Goal: Book appointment/travel/reservation

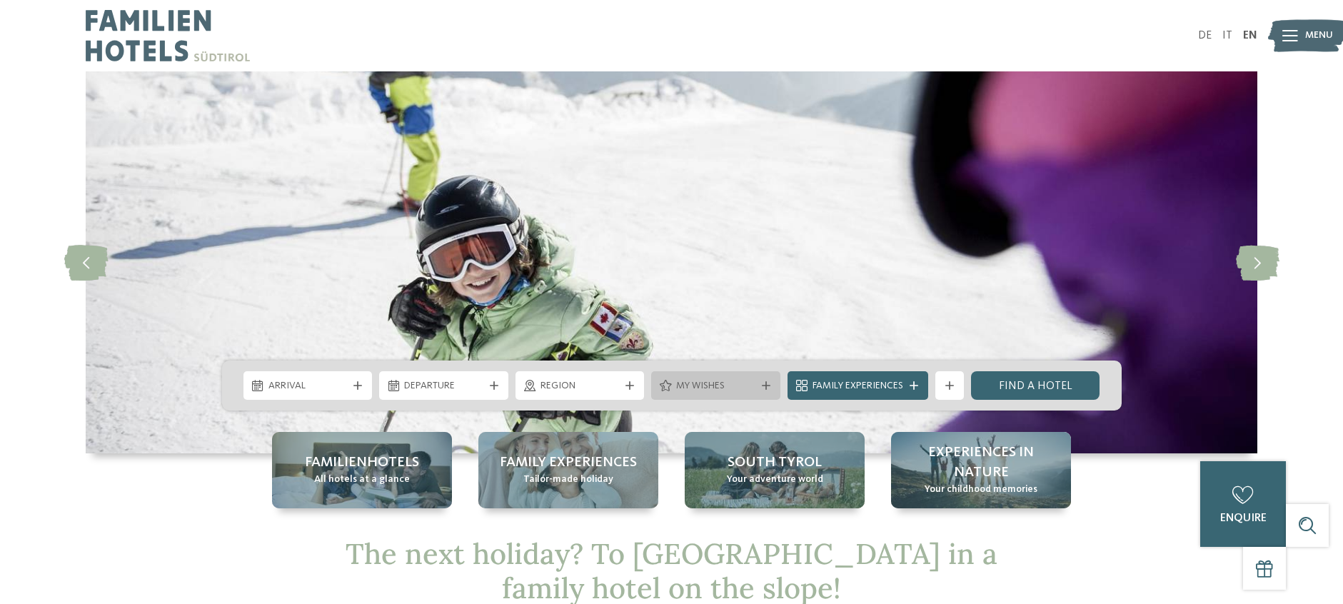
click at [770, 388] on div at bounding box center [766, 385] width 14 height 9
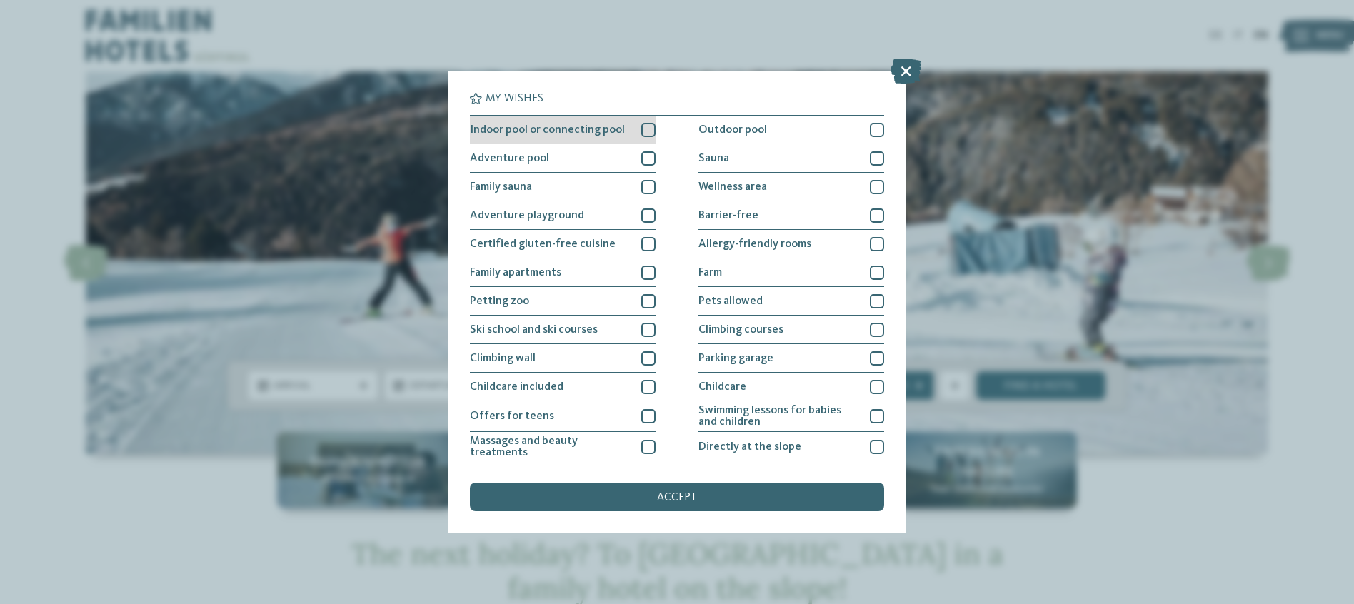
click at [643, 131] on div at bounding box center [648, 130] width 14 height 14
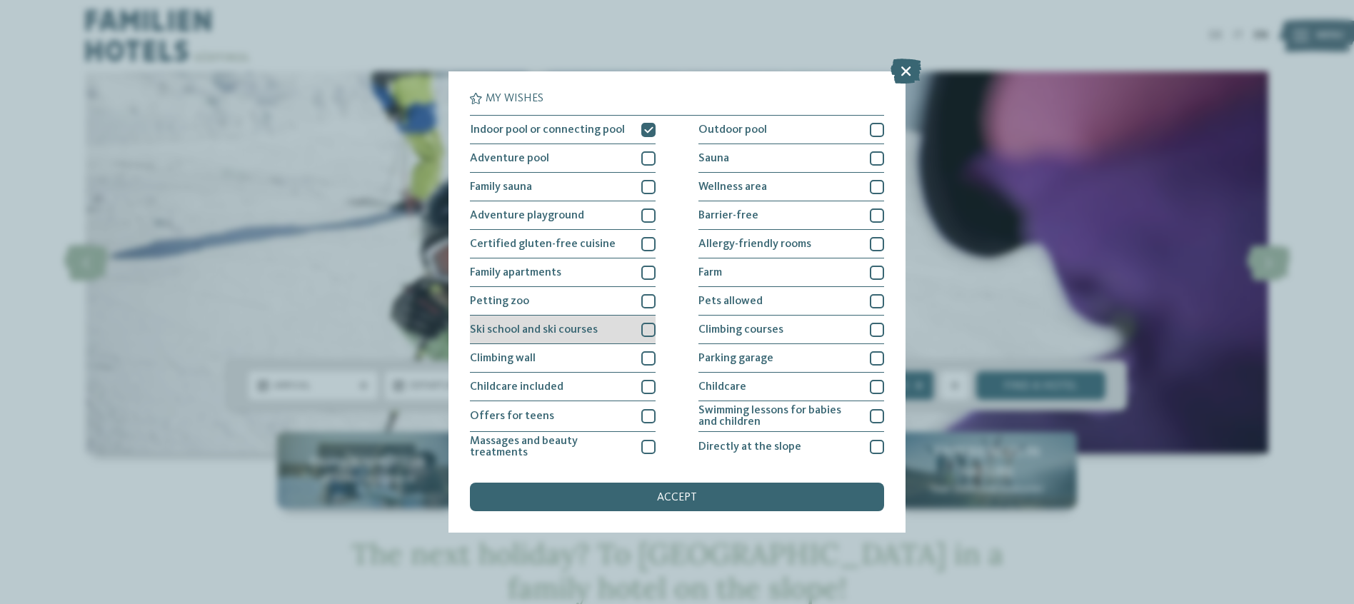
click at [641, 331] on div at bounding box center [648, 330] width 14 height 14
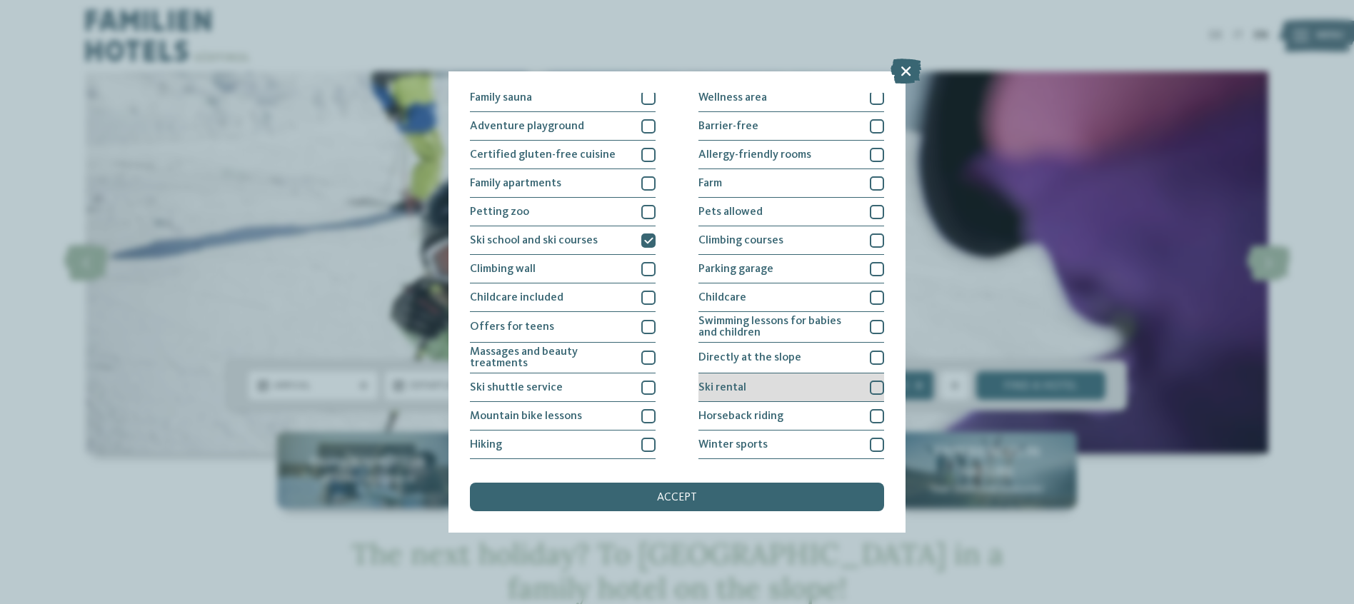
scroll to position [99, 0]
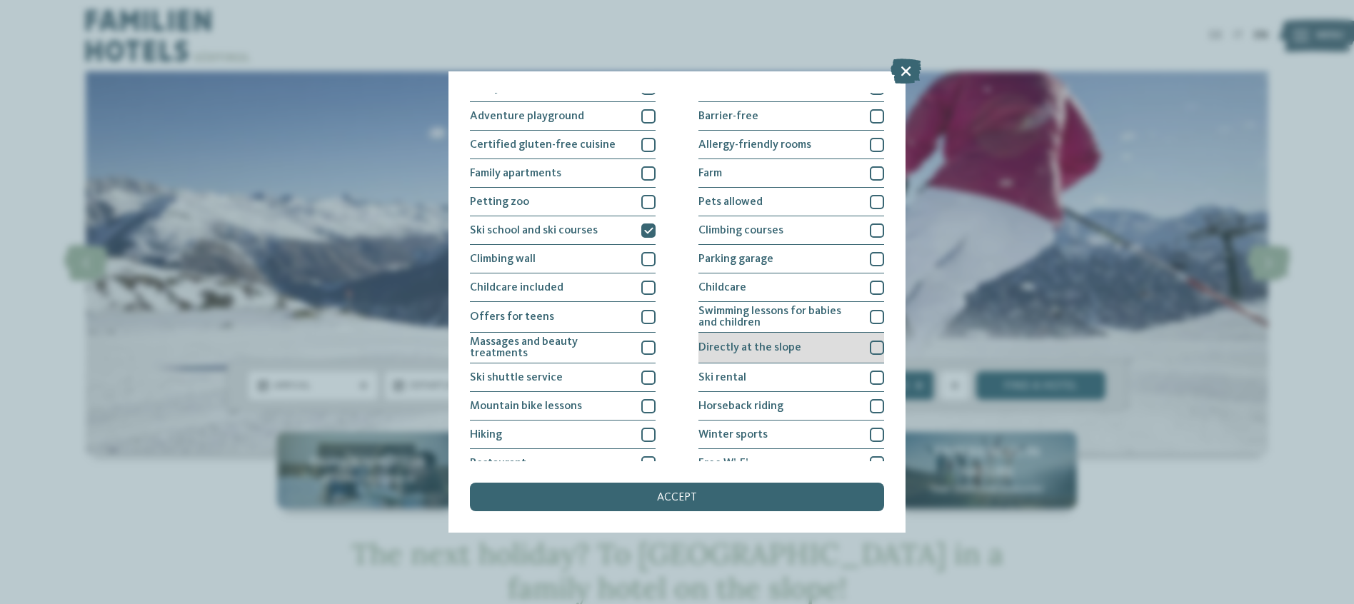
click at [870, 350] on div at bounding box center [877, 348] width 14 height 14
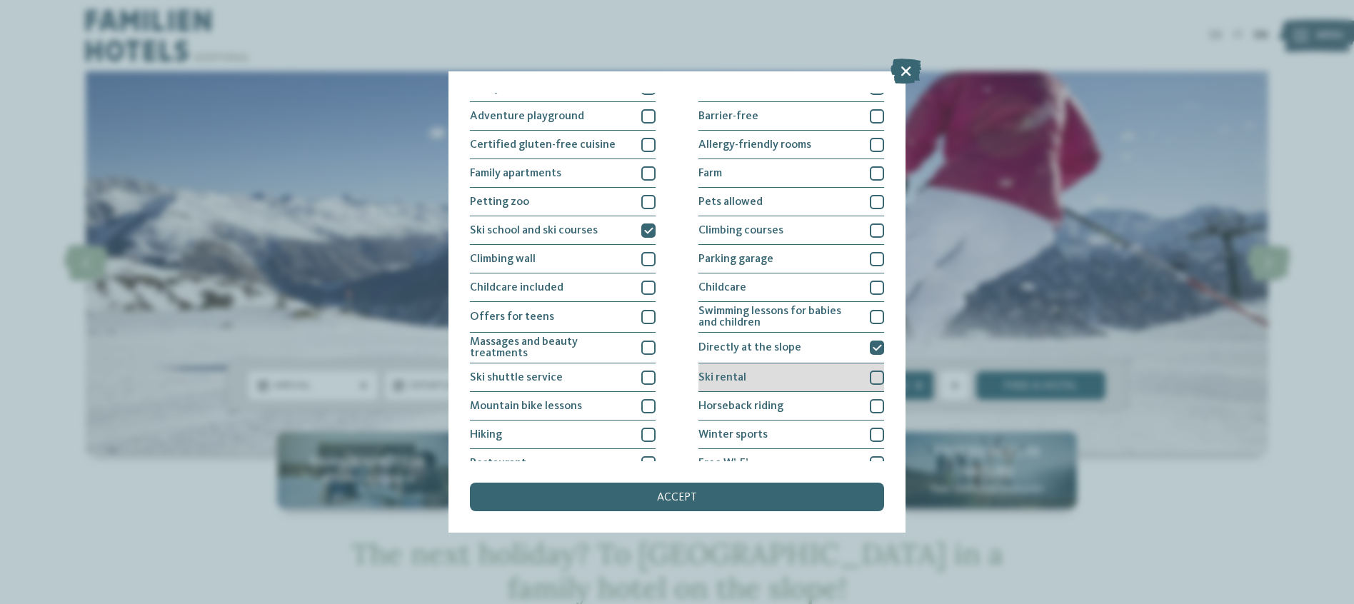
click at [870, 378] on div at bounding box center [877, 378] width 14 height 14
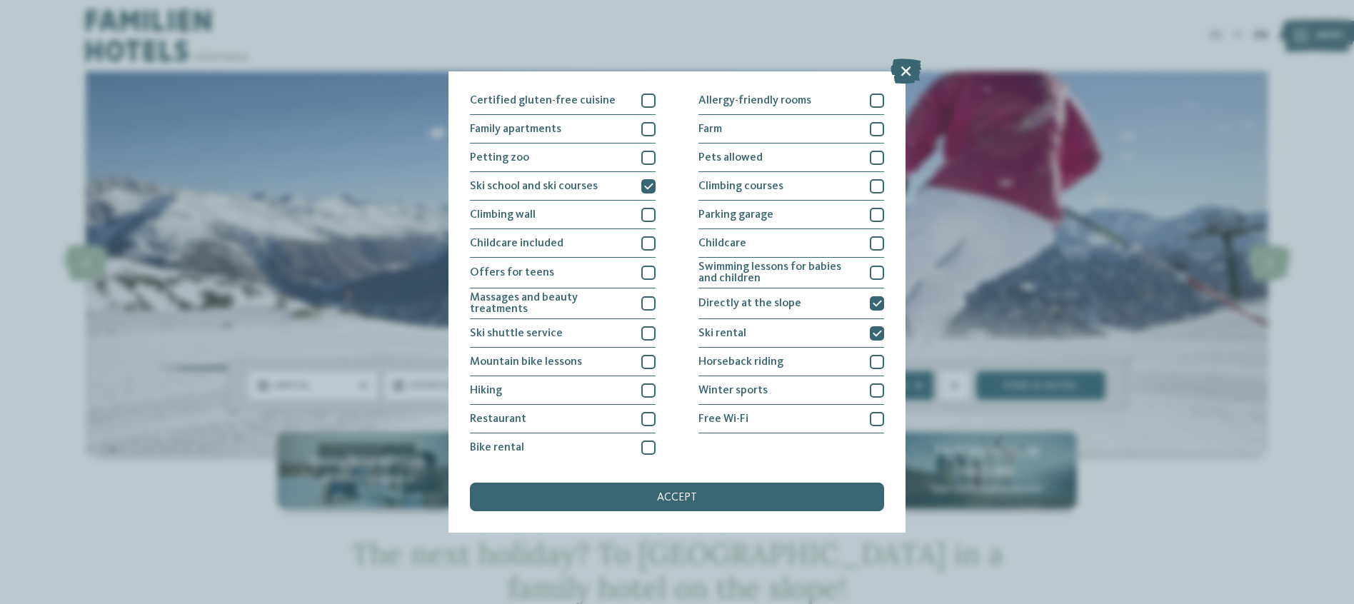
scroll to position [144, 0]
click at [872, 394] on div at bounding box center [877, 390] width 14 height 14
click at [697, 502] on div "accept" at bounding box center [677, 497] width 414 height 29
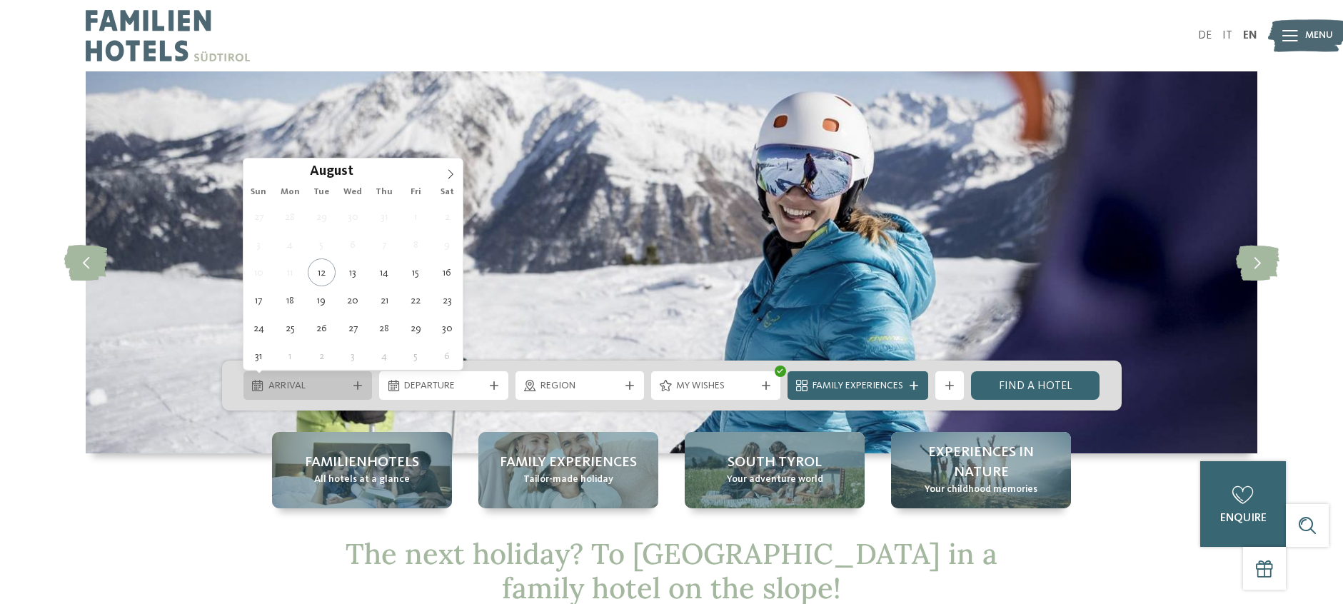
click at [291, 383] on span "Arrival" at bounding box center [307, 386] width 79 height 14
click at [448, 171] on icon at bounding box center [450, 174] width 10 height 10
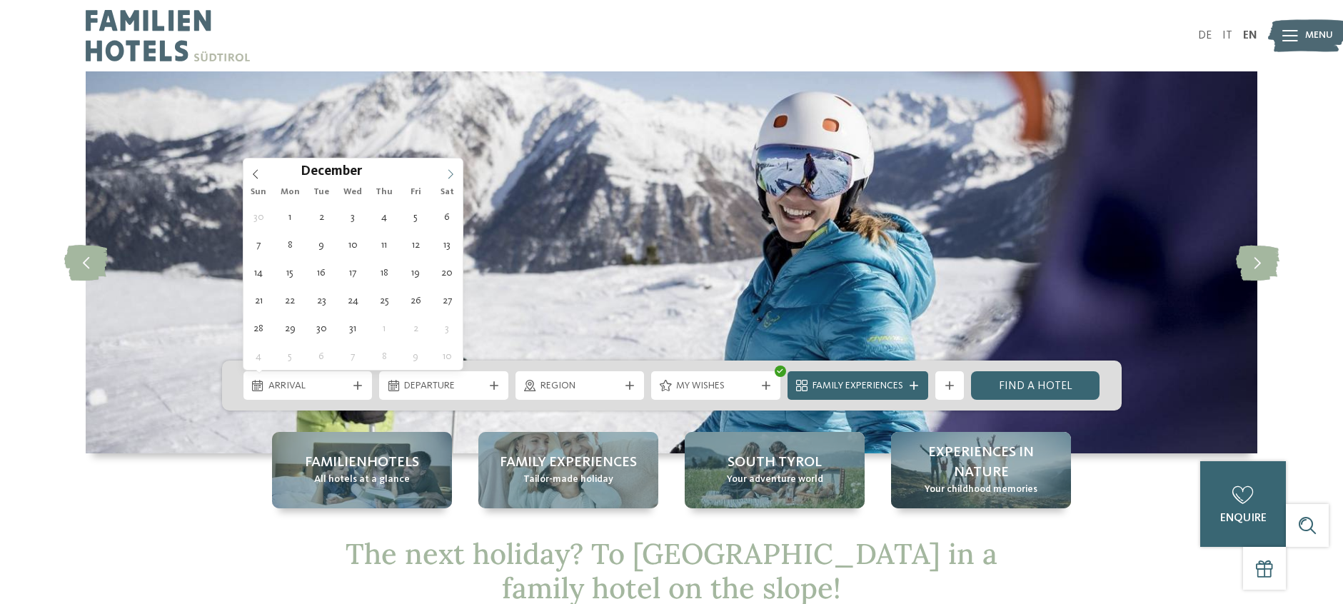
type input "****"
click at [448, 171] on icon at bounding box center [450, 174] width 10 height 10
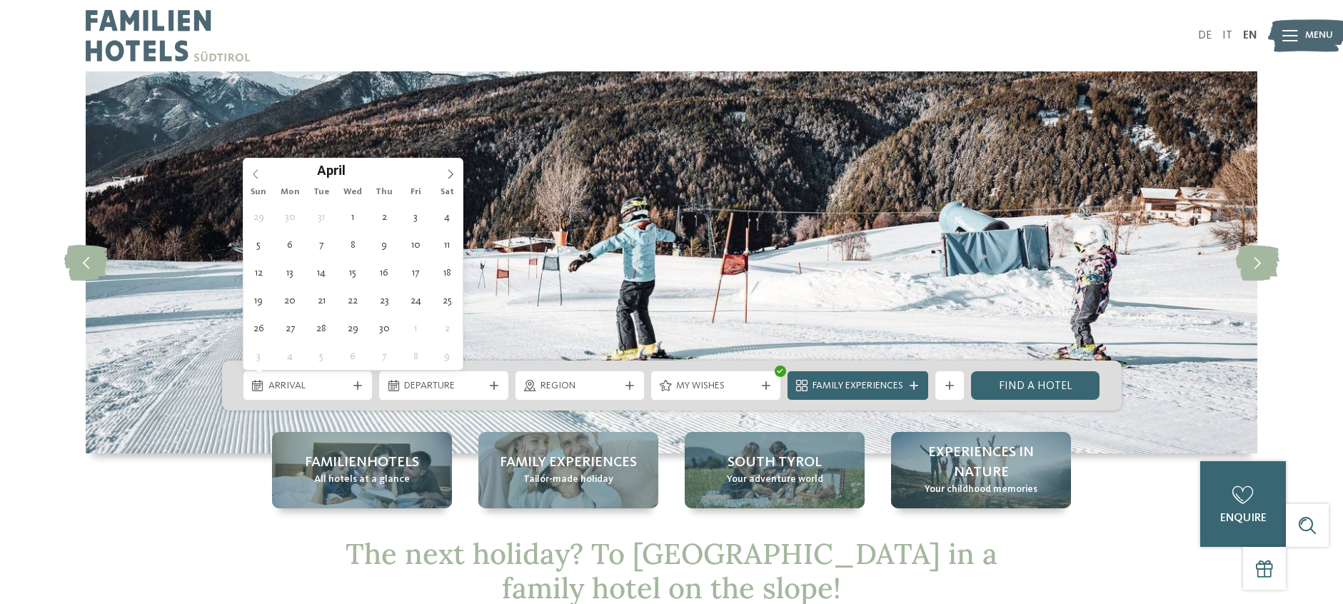
click at [258, 176] on icon at bounding box center [256, 174] width 10 height 10
type div "28.03.2026"
type input "****"
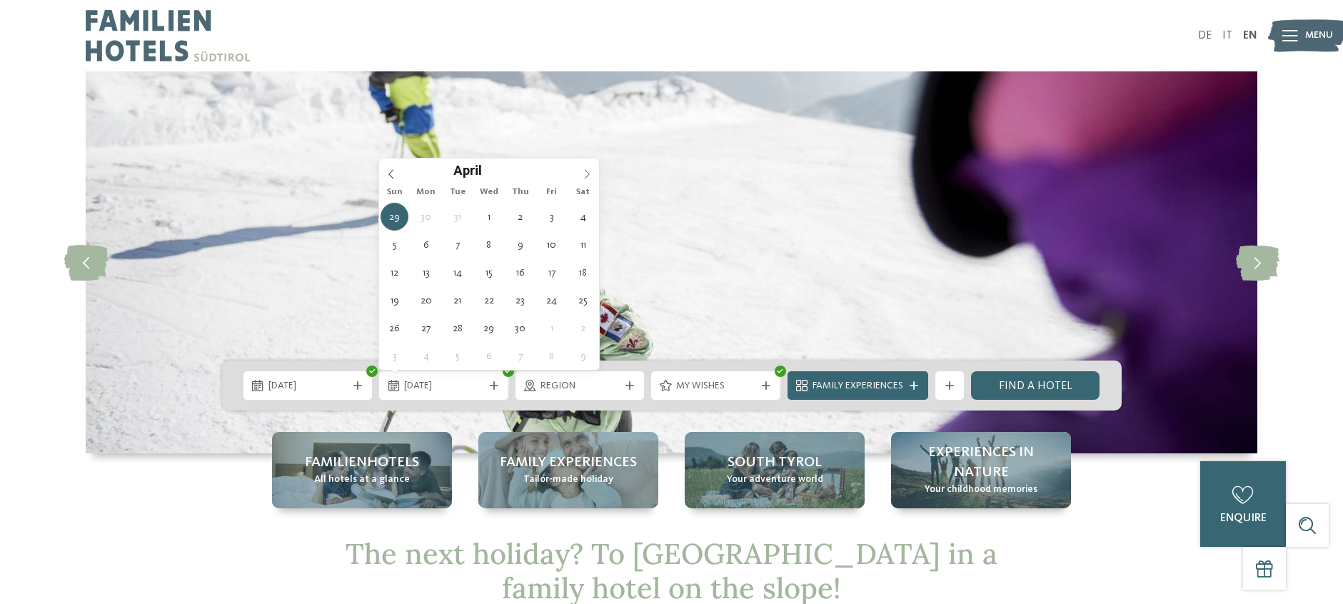
click at [588, 171] on icon at bounding box center [587, 174] width 10 height 10
type div "04.04.2026"
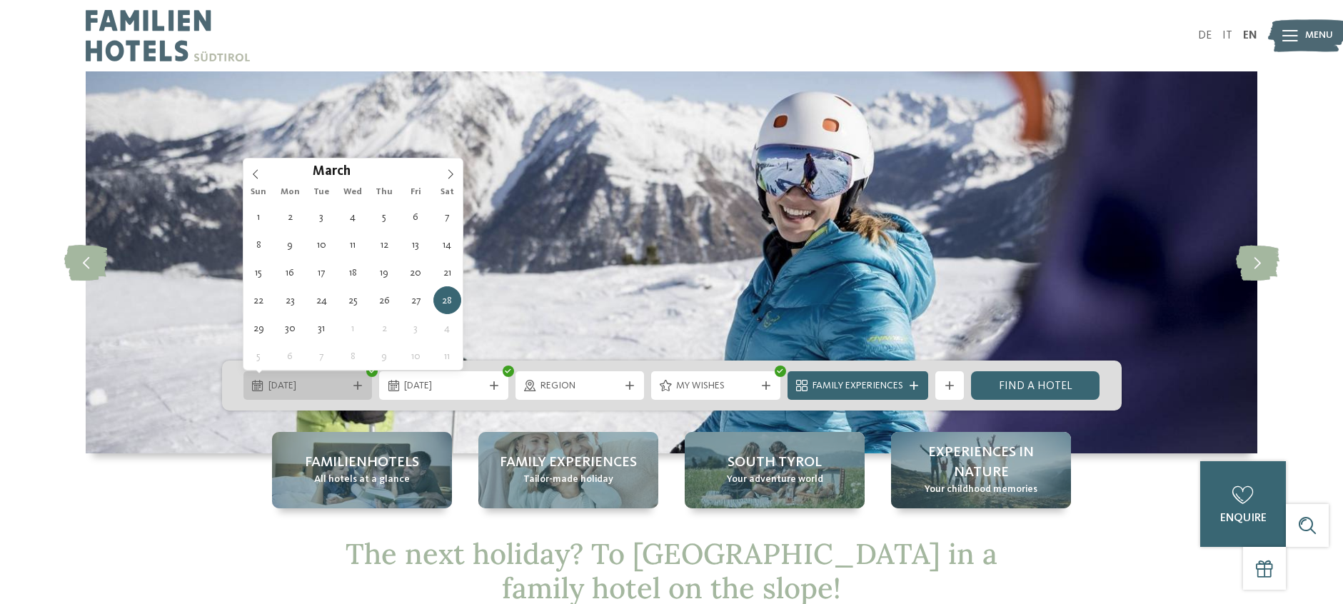
click at [358, 387] on icon at bounding box center [357, 385] width 9 height 9
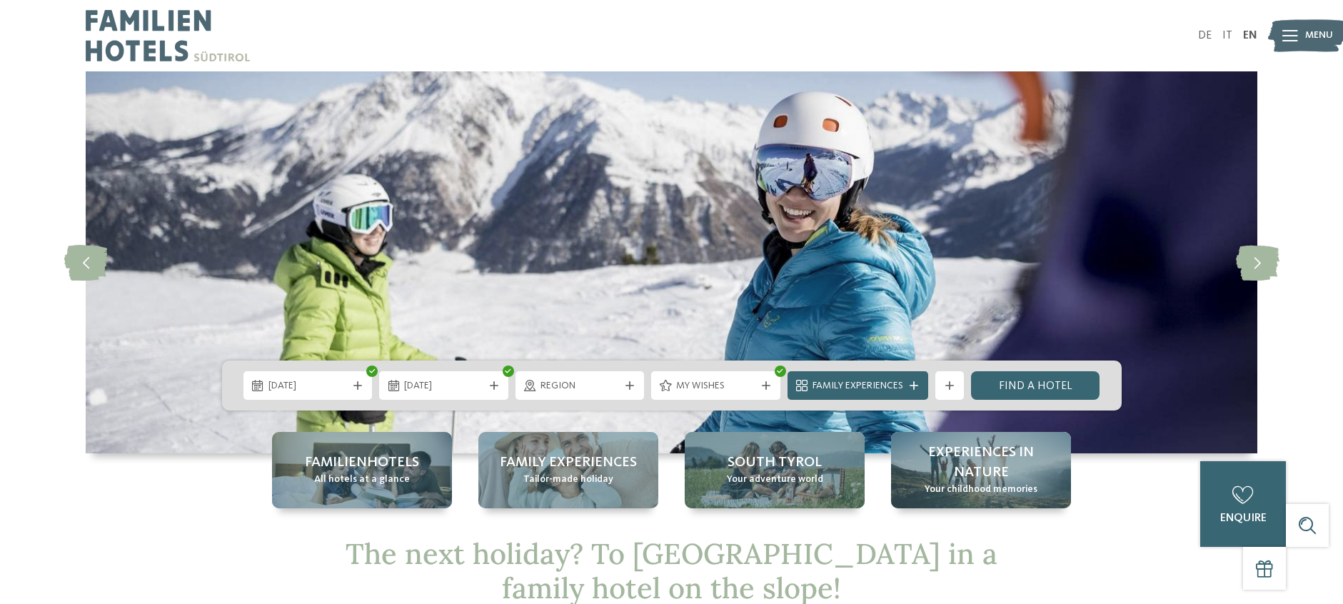
click at [138, 490] on div "slide 1 of 4" at bounding box center [671, 289] width 1343 height 437
click at [1039, 389] on link "Find a hotel" at bounding box center [1035, 385] width 129 height 29
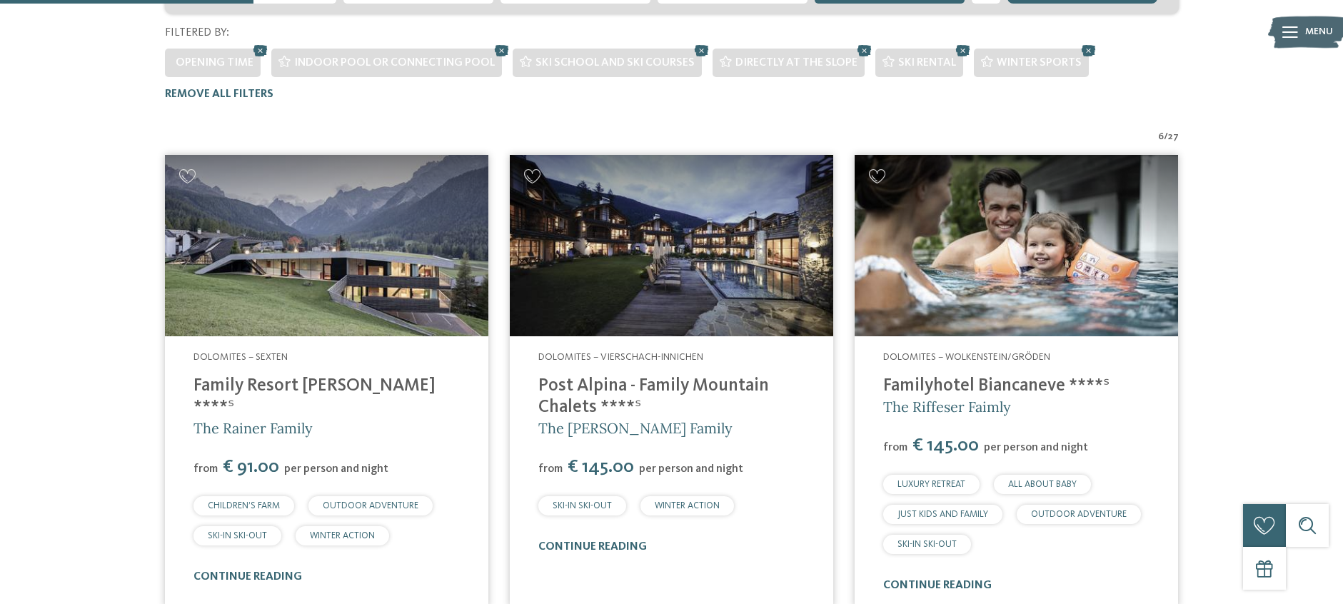
scroll to position [434, 0]
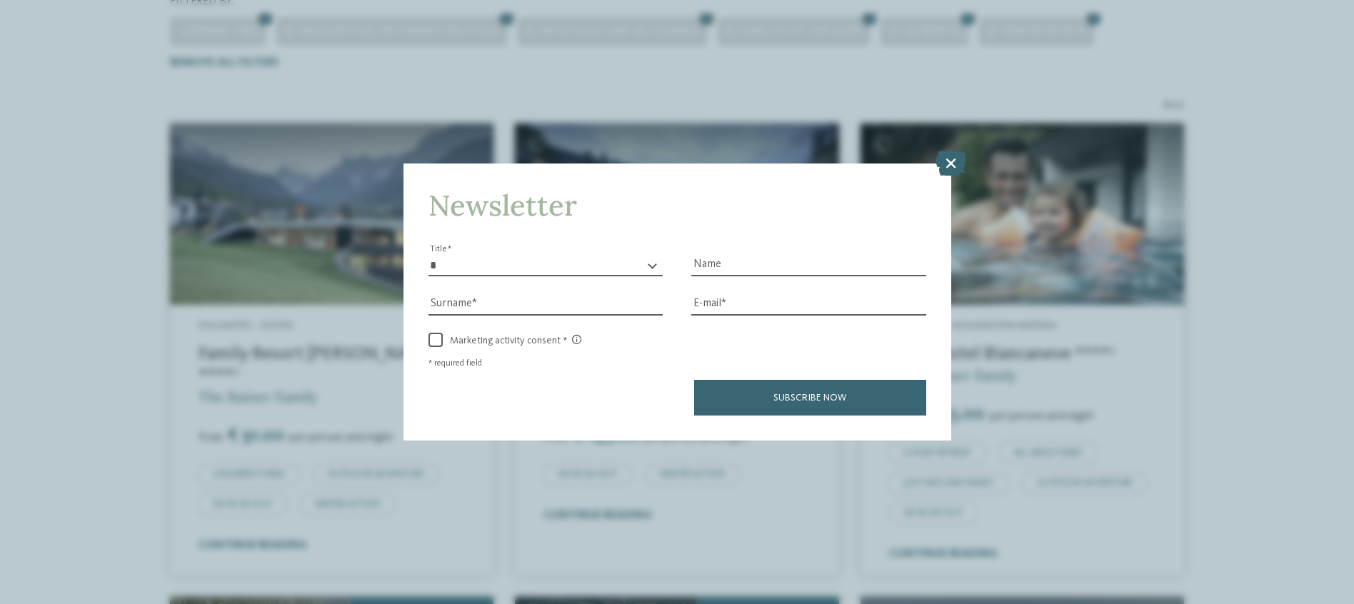
click at [939, 159] on icon at bounding box center [950, 162] width 31 height 25
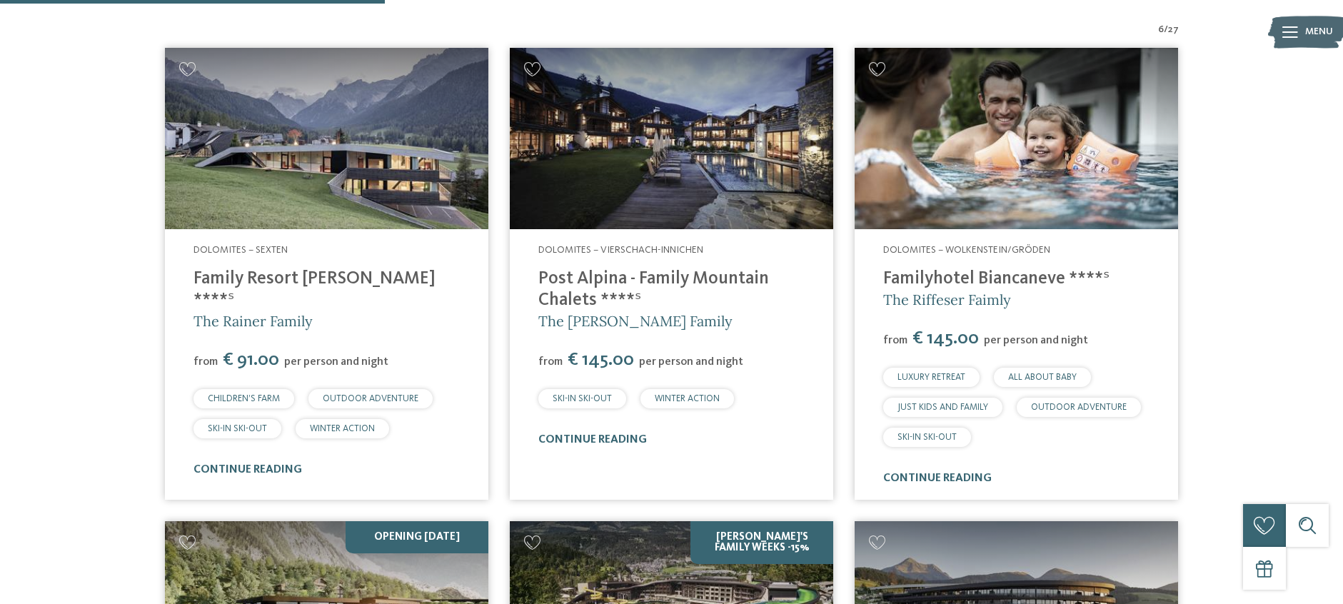
scroll to position [475, 0]
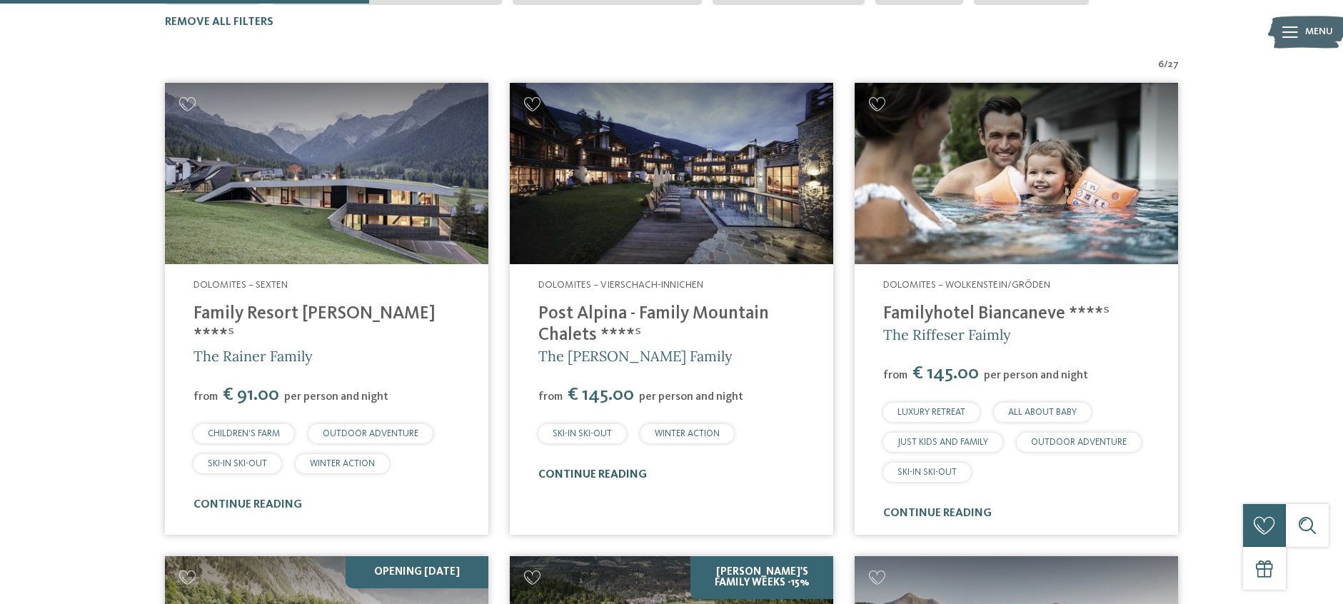
click at [607, 469] on link "continue reading" at bounding box center [592, 474] width 109 height 11
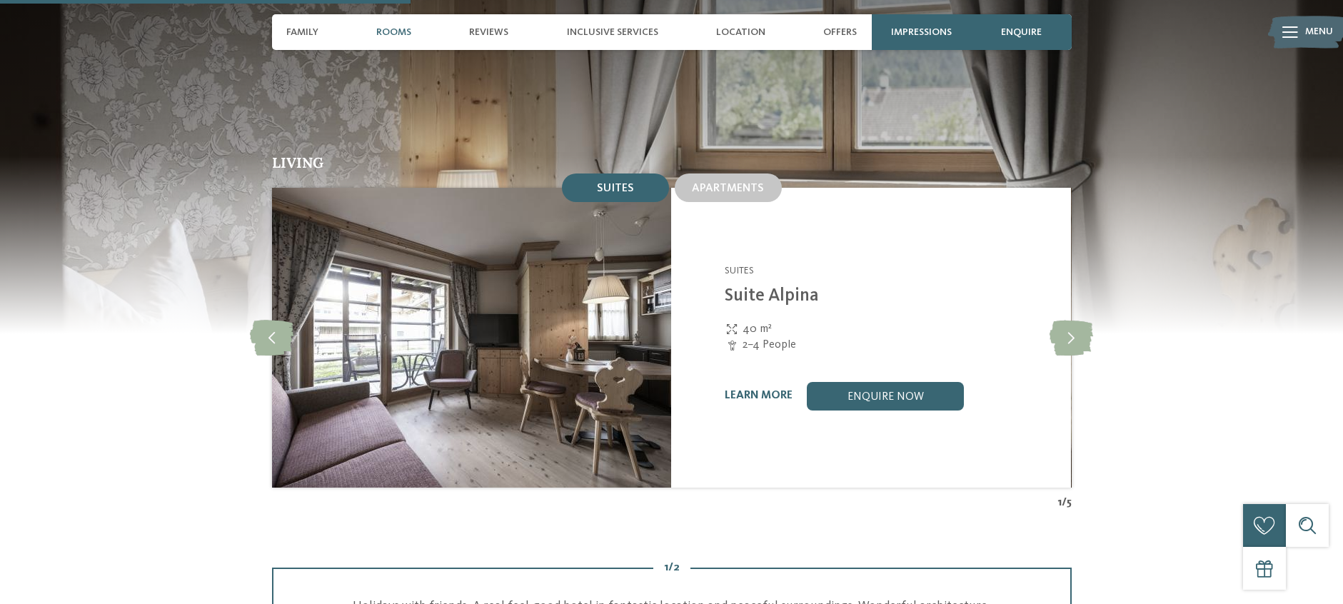
scroll to position [1391, 0]
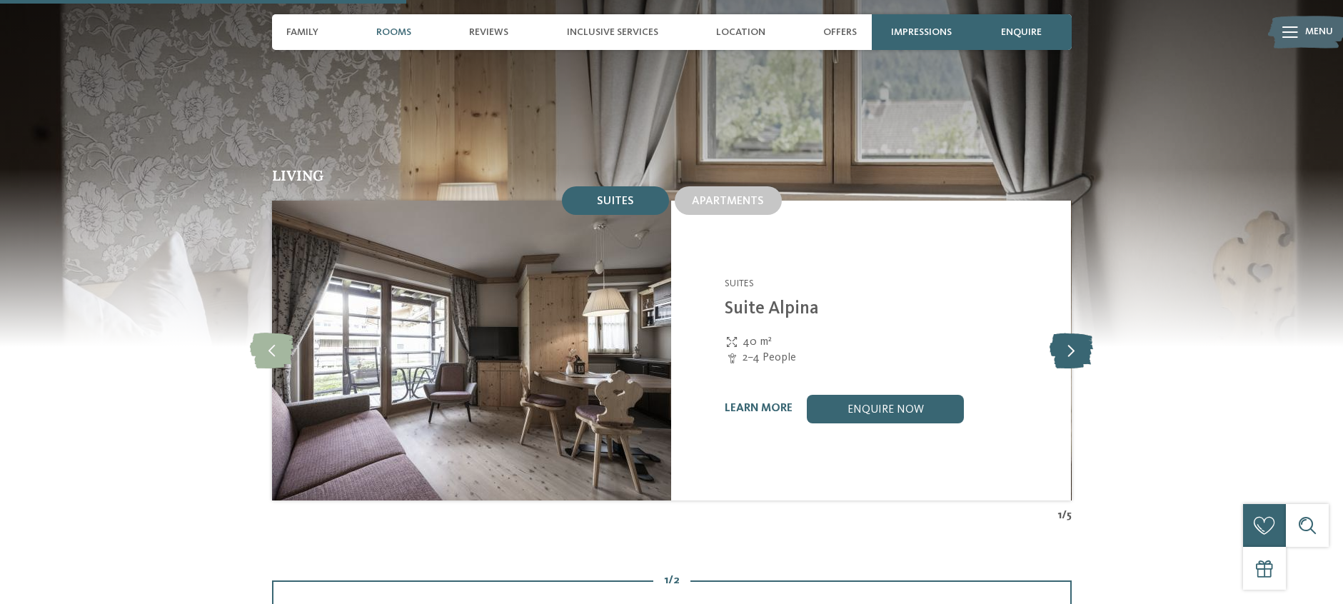
click at [1067, 333] on icon at bounding box center [1071, 351] width 44 height 36
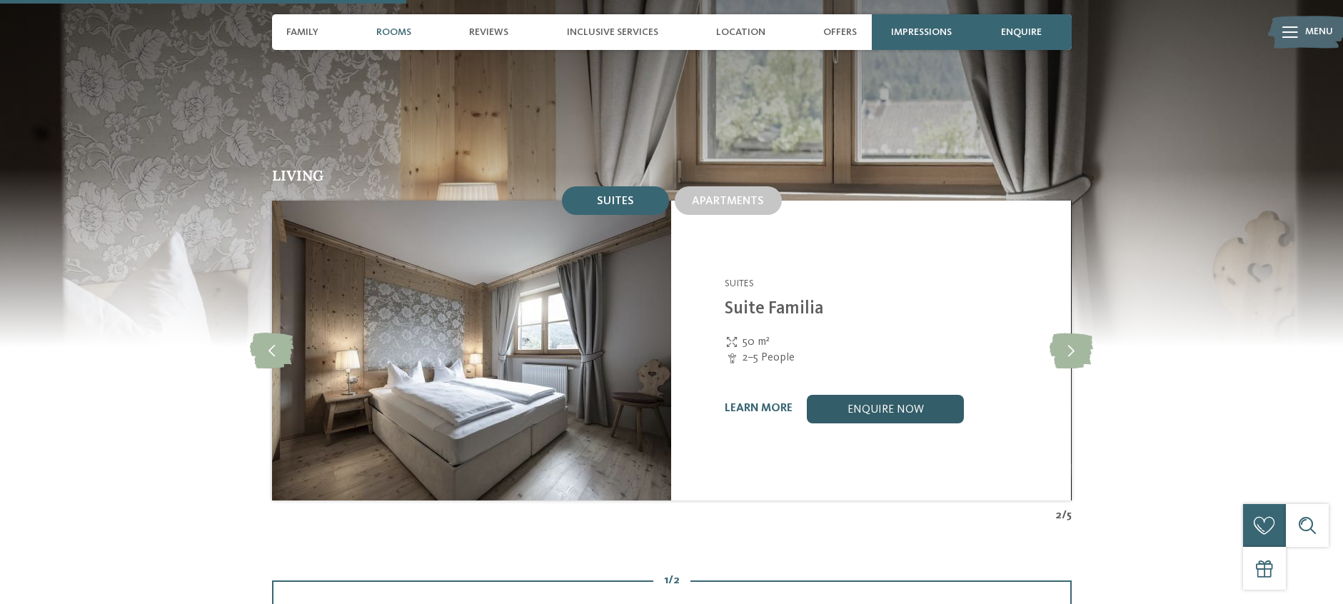
click at [914, 395] on link "enquire now" at bounding box center [885, 409] width 157 height 29
